Goal: Information Seeking & Learning: Learn about a topic

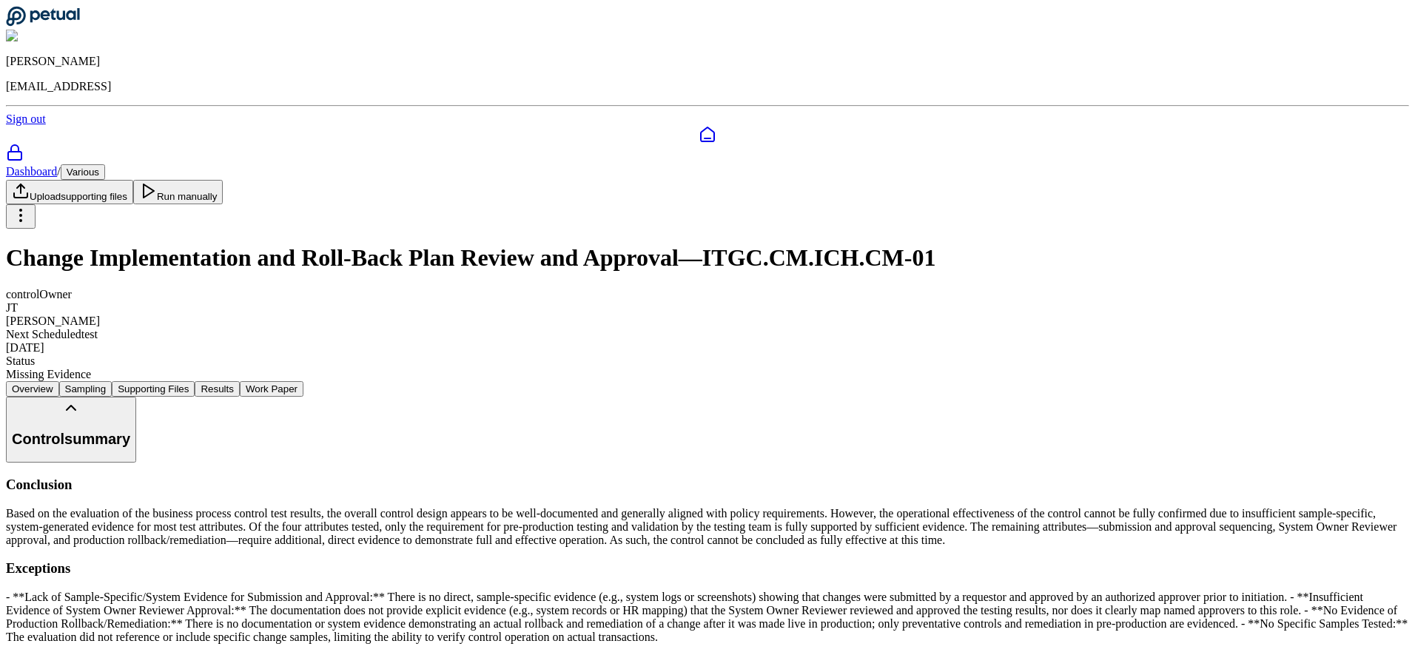
click at [303, 381] on button "Work Paper" at bounding box center [272, 389] width 64 height 16
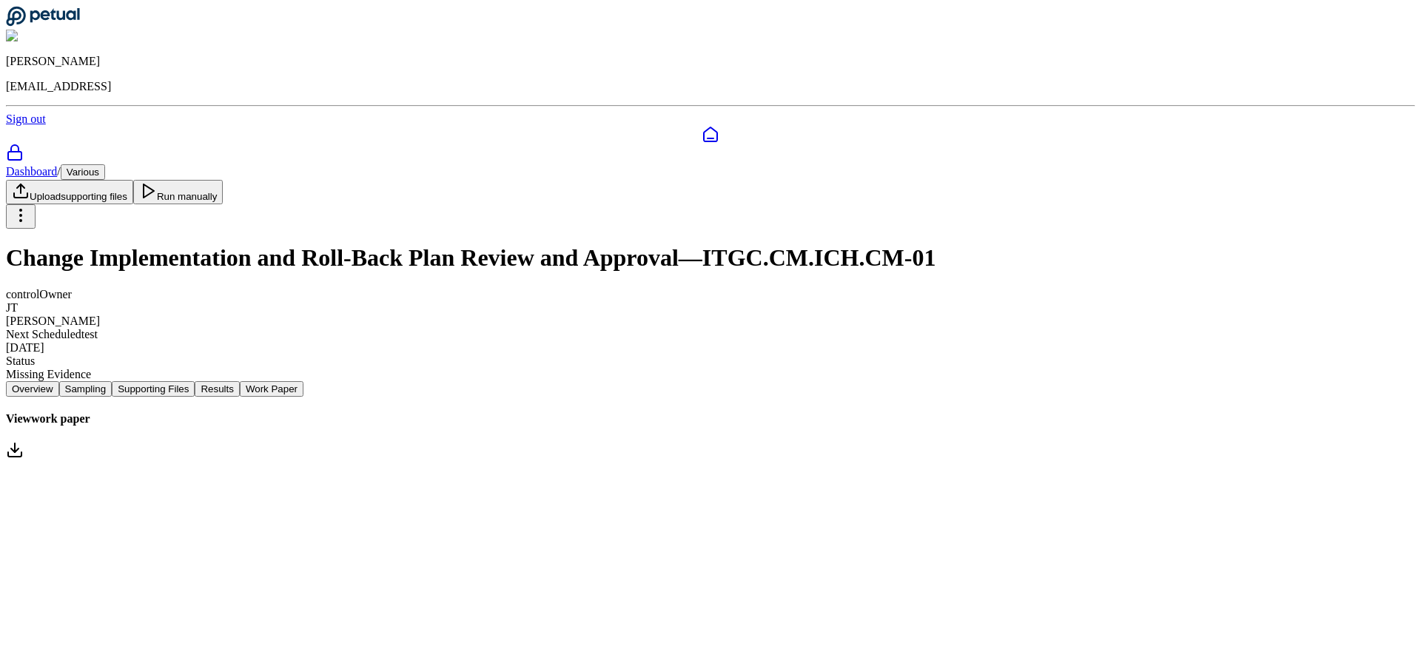
click at [720, 412] on link "View work paper" at bounding box center [710, 437] width 1409 height 50
click at [621, 455] on main "Dashboard / Various Upload supporting files Run manually Change Implementation …" at bounding box center [710, 312] width 1409 height 297
click at [195, 381] on button "Supporting Files" at bounding box center [153, 389] width 83 height 16
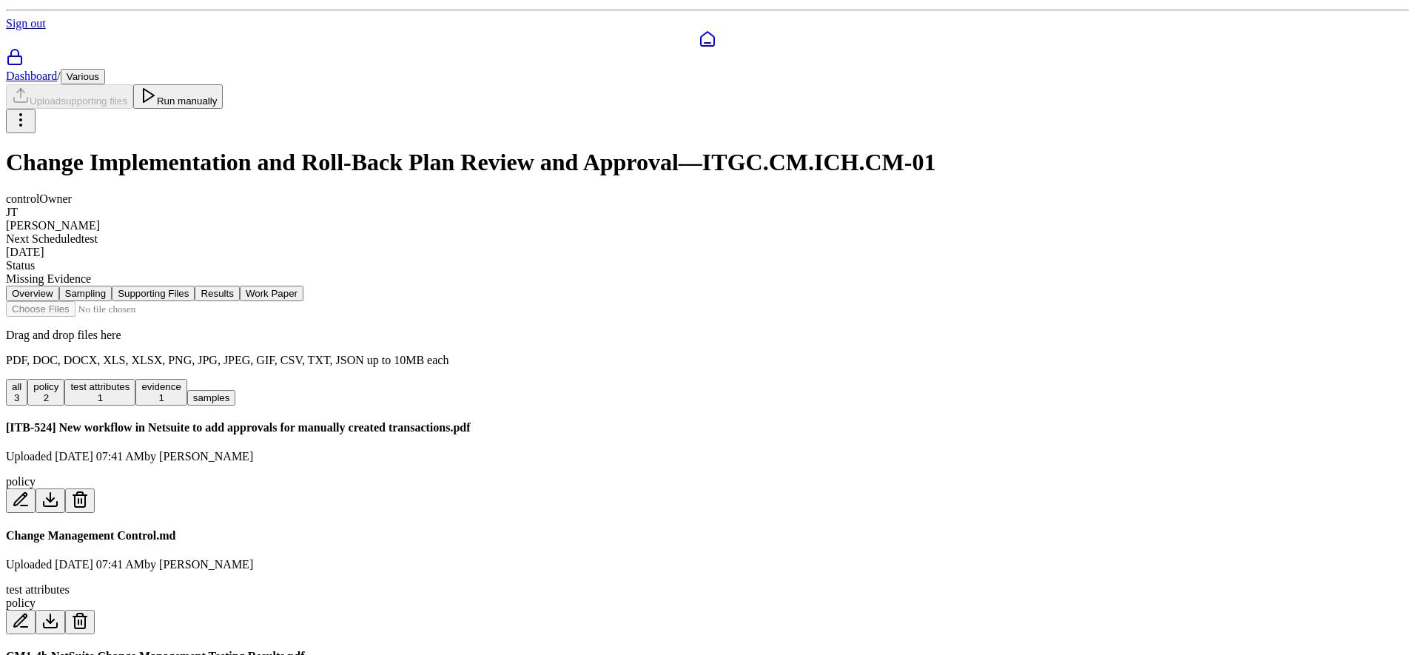
scroll to position [101, 0]
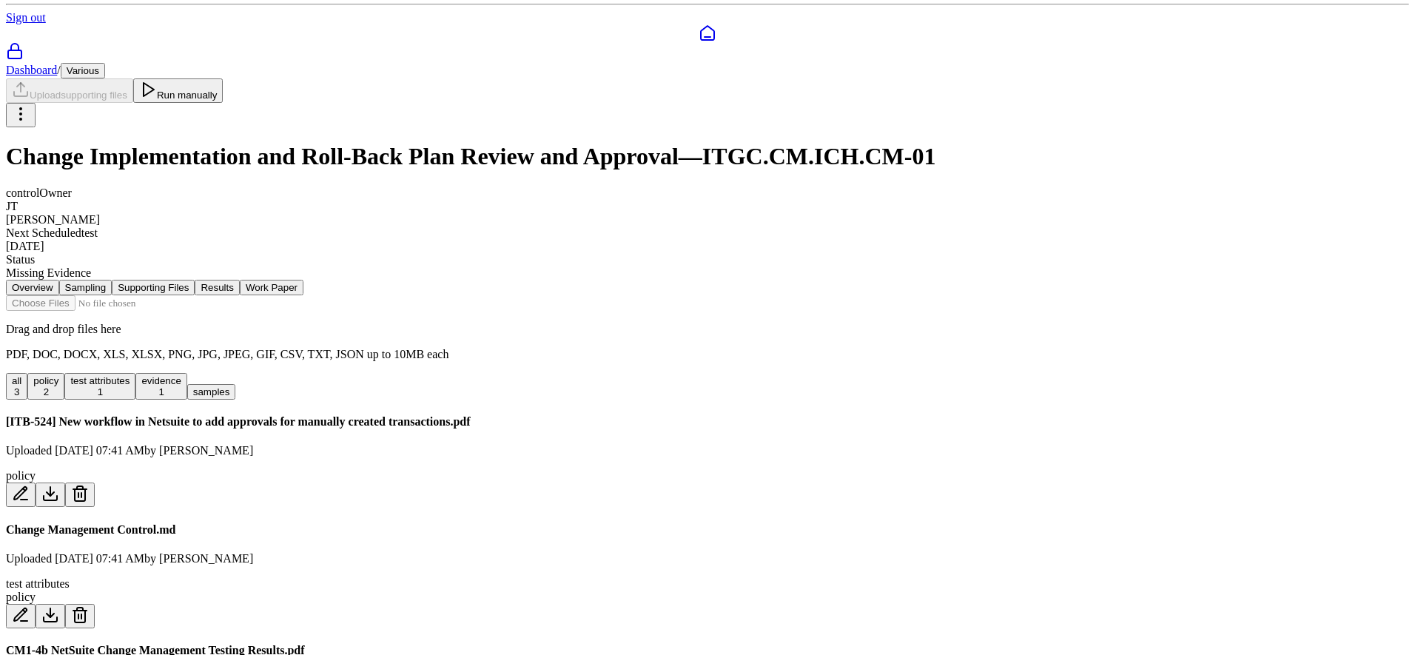
click at [462, 644] on h4 "CM1-4b NetSuite Change Management Testing Results.pdf" at bounding box center [707, 650] width 1403 height 13
drag, startPoint x: 400, startPoint y: 408, endPoint x: 756, endPoint y: 398, distance: 355.3
click at [755, 415] on div "[ITB-524] New workflow in Netsuite to add approvals for manually created transa…" at bounding box center [707, 461] width 1403 height 92
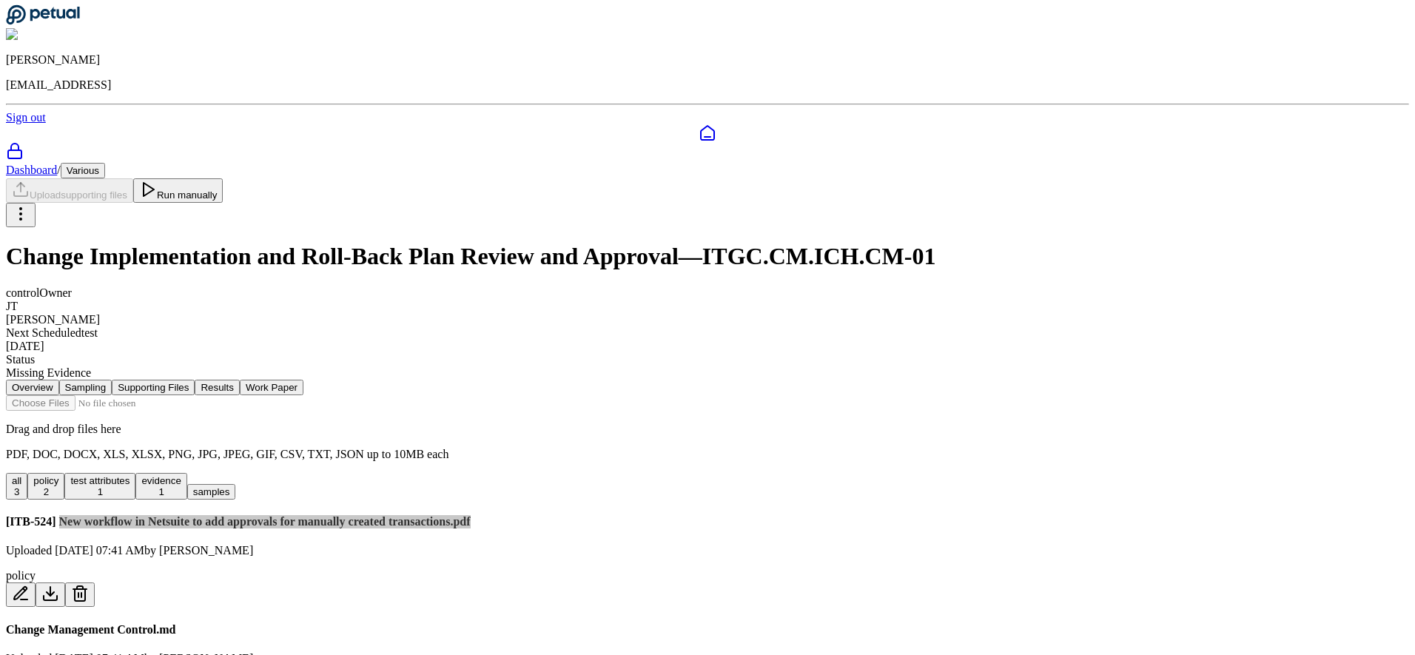
scroll to position [0, 0]
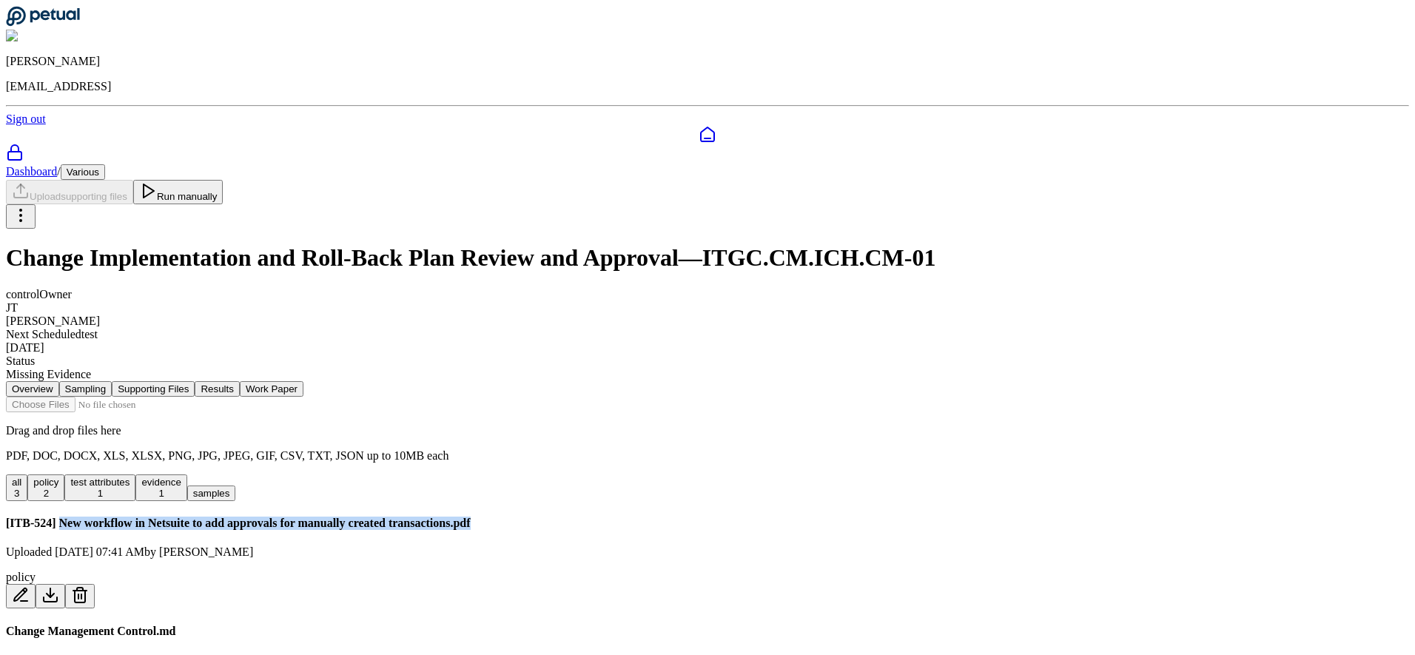
click at [239, 381] on button "Results" at bounding box center [217, 389] width 44 height 16
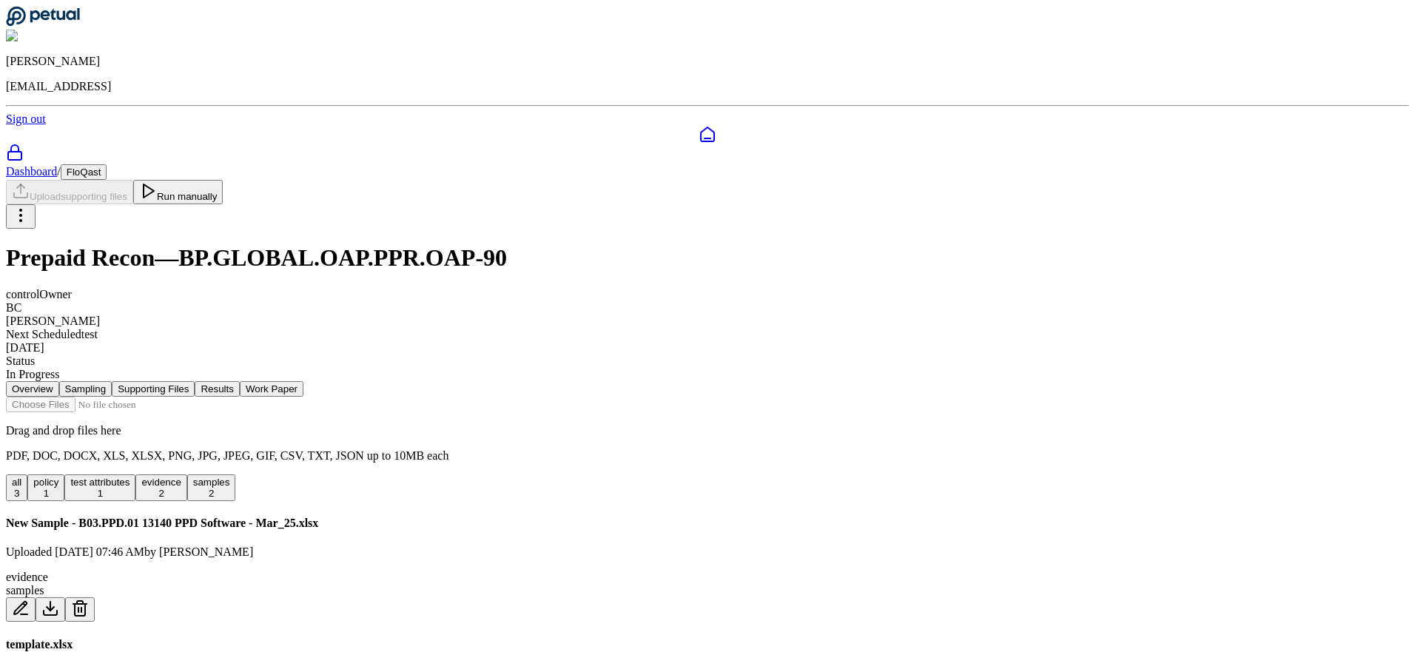
click at [585, 244] on h1 "Prepaid Recon — BP.GLOBAL.OAP.PPR.OAP-90" at bounding box center [707, 257] width 1403 height 27
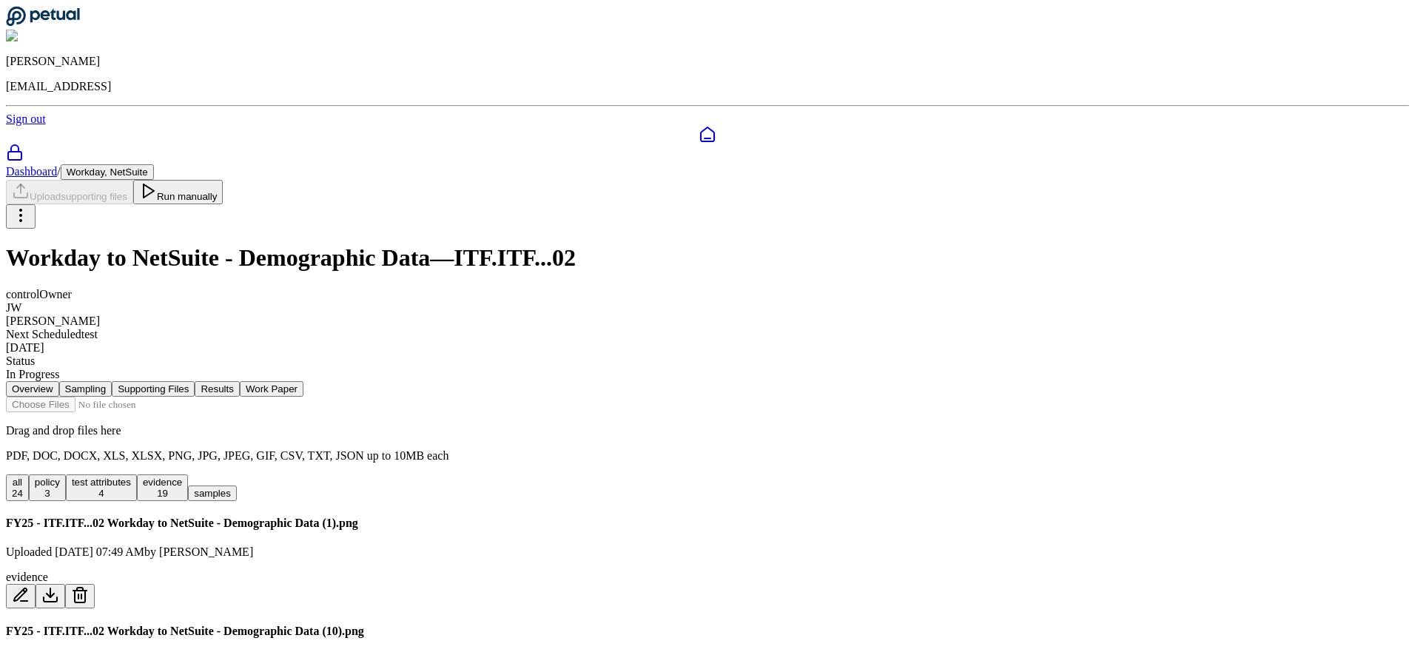
click at [545, 244] on h1 "Workday to NetSuite - Demographic Data — ITF.ITF...02" at bounding box center [707, 257] width 1403 height 27
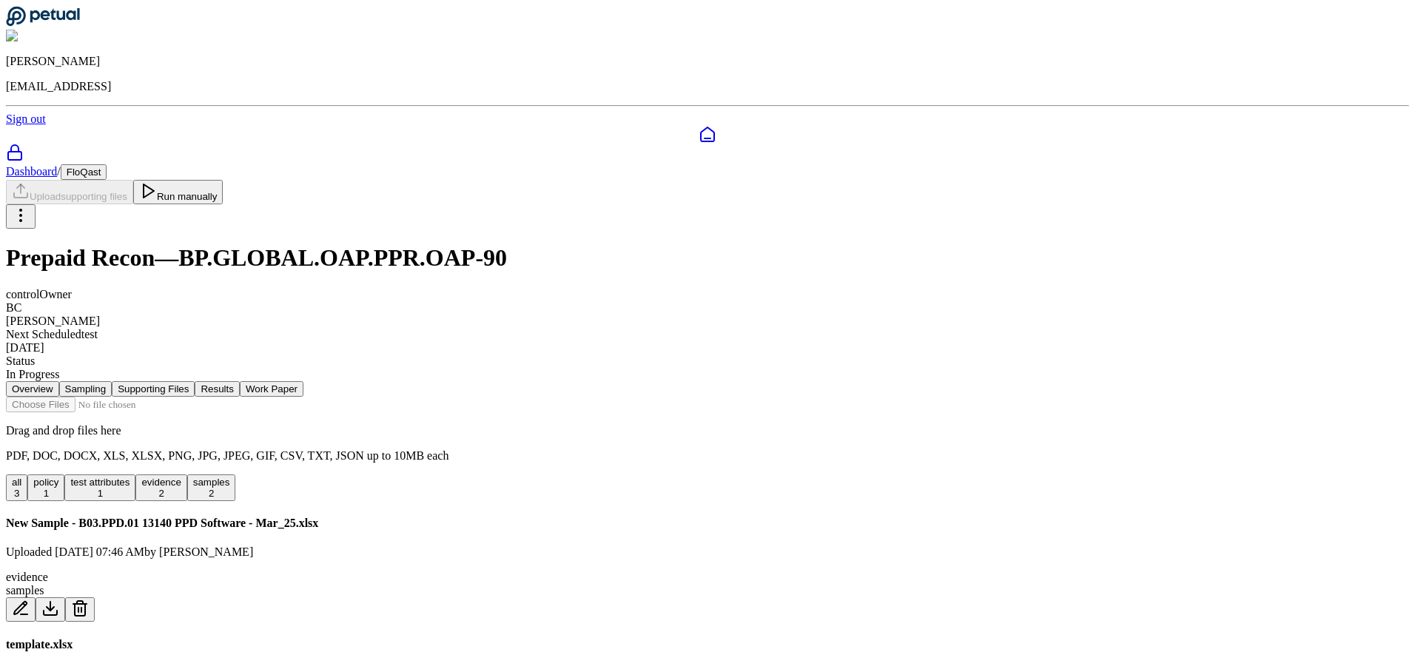
click at [519, 244] on h1 "Prepaid Recon — BP.GLOBAL.OAP.PPR.OAP-90" at bounding box center [707, 257] width 1403 height 27
click at [590, 244] on h1 "Prepaid Recon — BP.GLOBAL.OAP.PPR.OAP-90" at bounding box center [707, 257] width 1403 height 27
